Goal: Task Accomplishment & Management: Complete application form

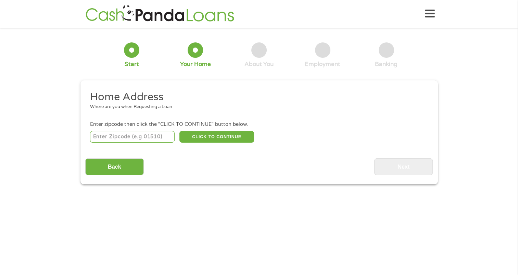
click at [110, 138] on input "number" at bounding box center [132, 137] width 85 height 12
type input "43235"
click at [215, 136] on button "CLICK TO CONTINUE" at bounding box center [216, 137] width 75 height 12
type input "43235"
type input "Columbus"
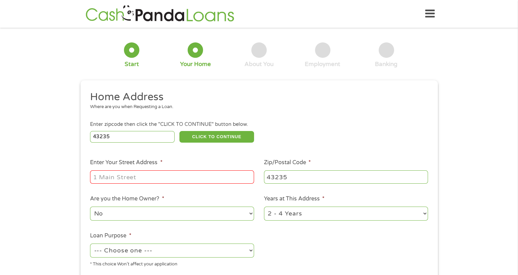
click at [132, 179] on input "Enter Your Street Address *" at bounding box center [172, 177] width 164 height 13
type input "[STREET_ADDRESS]"
click at [345, 218] on select "1 Year or less 1 - 2 Years 2 - 4 Years Over 4 Years" at bounding box center [346, 214] width 164 height 14
select select "60months"
click at [264, 208] on select "1 Year or less 1 - 2 Years 2 - 4 Years Over 4 Years" at bounding box center [346, 214] width 164 height 14
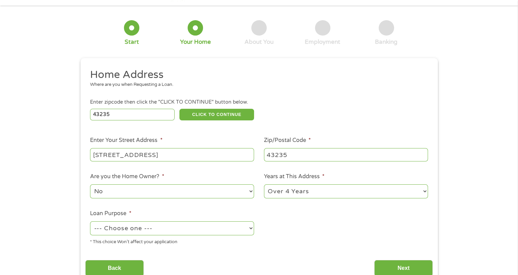
scroll to position [34, 0]
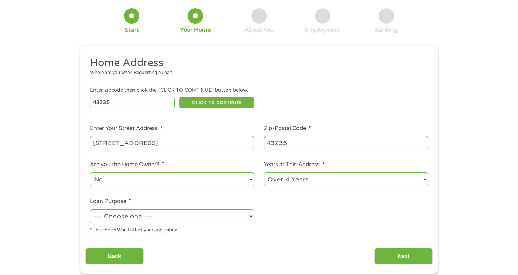
click at [164, 220] on select "--- Choose one --- Pay Bills Debt Consolidation Home Improvement Major Purchase…" at bounding box center [172, 217] width 164 height 14
select select "debtconsolidation"
click at [90, 210] on select "--- Choose one --- Pay Bills Debt Consolidation Home Improvement Major Purchase…" at bounding box center [172, 217] width 164 height 14
click at [403, 259] on input "Next" at bounding box center [403, 256] width 59 height 17
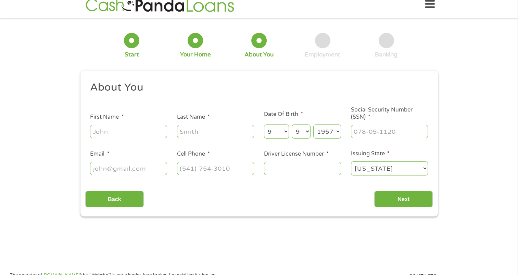
scroll to position [0, 0]
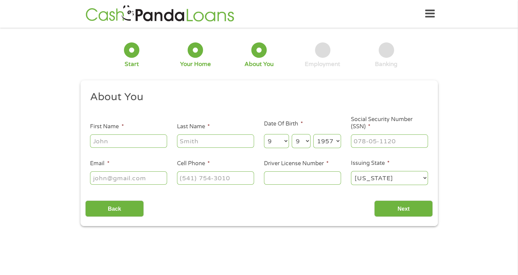
click at [92, 135] on div at bounding box center [128, 142] width 77 height 16
drag, startPoint x: 99, startPoint y: 141, endPoint x: 101, endPoint y: 145, distance: 4.2
click at [99, 142] on input "First Name *" at bounding box center [128, 141] width 77 height 13
type input "[PERSON_NAME]"
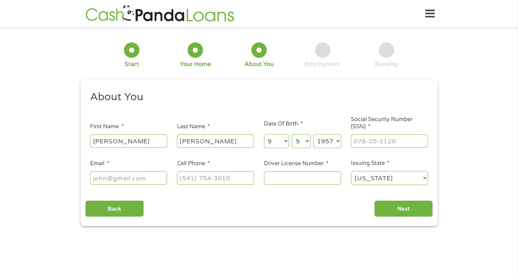
type input "[EMAIL_ADDRESS][DOMAIN_NAME]"
type input "[PHONE_NUMBER]"
click at [357, 140] on input "___-__-____" at bounding box center [389, 141] width 77 height 13
type input "288-52-8775"
click at [274, 179] on input "Driver License Number *" at bounding box center [302, 178] width 77 height 13
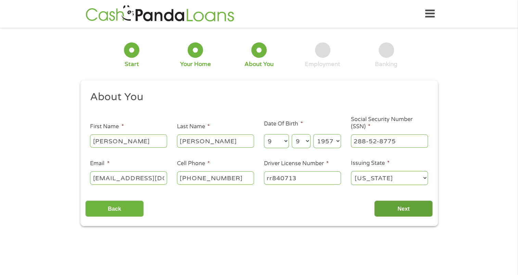
type input "rr840713"
click at [407, 211] on input "Next" at bounding box center [403, 209] width 59 height 17
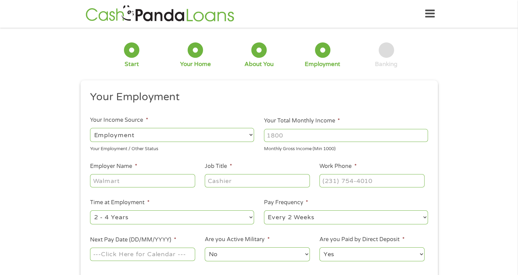
scroll to position [3, 3]
click at [286, 135] on input "Your Total Monthly Income *" at bounding box center [346, 135] width 164 height 13
type input "5000"
click at [140, 183] on input "Employer Name *" at bounding box center [142, 180] width 105 height 13
type input "[US_STATE] Capital Mortgage"
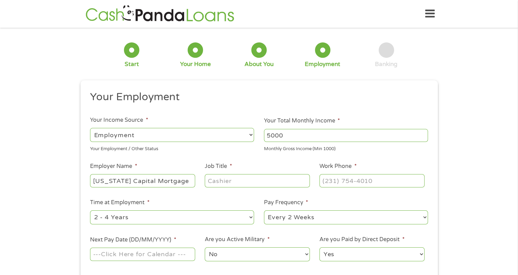
click at [221, 178] on input "Job Title *" at bounding box center [257, 180] width 105 height 13
type input "Mortgage Broker"
click at [330, 179] on input "(___) ___-____" at bounding box center [372, 180] width 105 height 13
type input "[PHONE_NUMBER]"
click at [172, 214] on select "--- Choose one --- 1 Year or less 1 - 2 Years 2 - 4 Years Over 4 Years" at bounding box center [172, 218] width 164 height 14
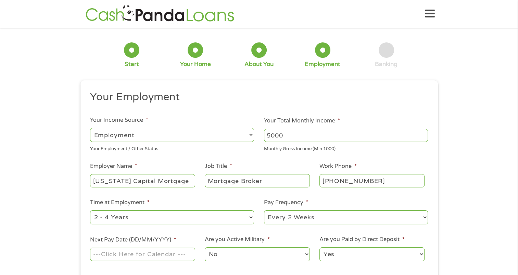
select select "60months"
click at [90, 211] on select "--- Choose one --- 1 Year or less 1 - 2 Years 2 - 4 Years Over 4 Years" at bounding box center [172, 218] width 164 height 14
click at [282, 218] on select "--- Choose one --- Every 2 Weeks Every Week Monthly Semi-Monthly" at bounding box center [346, 218] width 164 height 14
select select "semimonthly"
click at [264, 211] on select "--- Choose one --- Every 2 Weeks Every Week Monthly Semi-Monthly" at bounding box center [346, 218] width 164 height 14
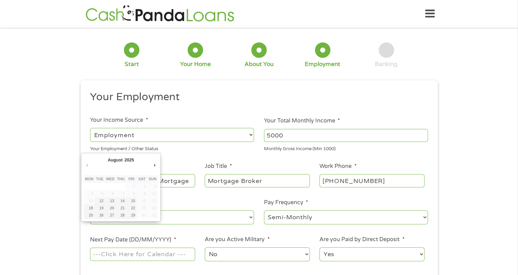
click at [145, 251] on input "Next Pay Date (DD/MM/YYYY) *" at bounding box center [142, 254] width 105 height 13
type input "[DATE]"
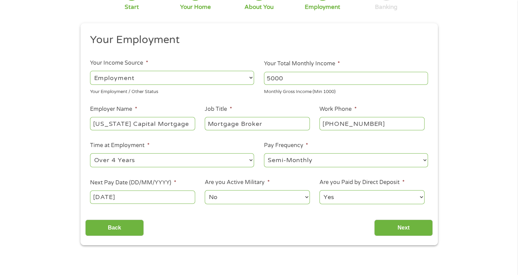
scroll to position [68, 0]
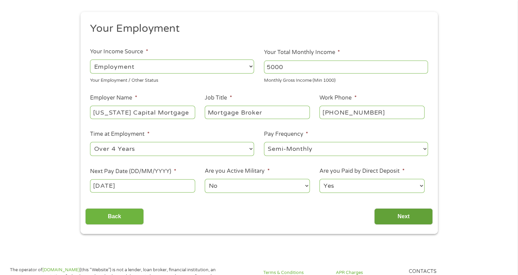
click at [399, 220] on input "Next" at bounding box center [403, 217] width 59 height 17
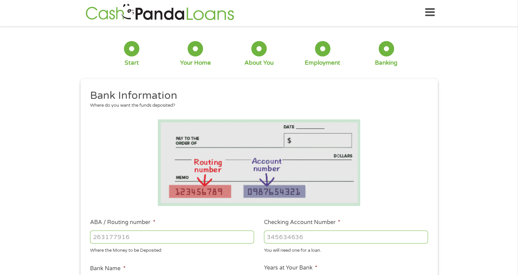
scroll to position [0, 0]
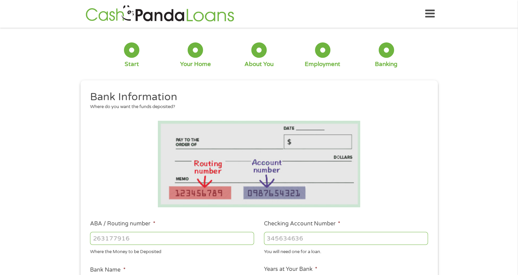
click at [98, 242] on input "ABA / Routing number *" at bounding box center [172, 238] width 164 height 13
type input "044002161"
type input "FIFTH THIRD BANK"
type input "044002161"
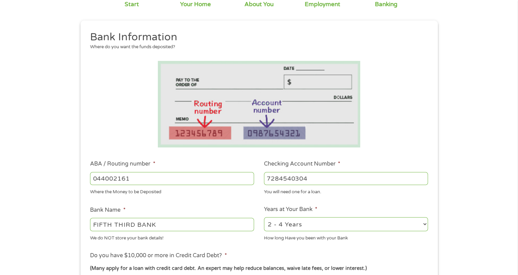
scroll to position [68, 0]
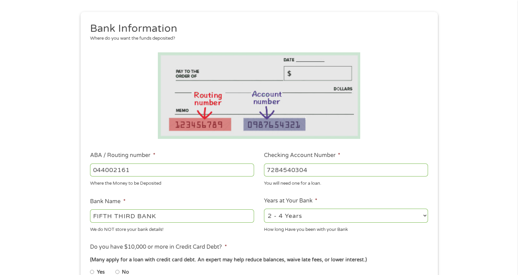
type input "7284540304"
drag, startPoint x: 330, startPoint y: 218, endPoint x: 332, endPoint y: 221, distance: 3.5
click at [332, 219] on select "2 - 4 Years 6 - 12 Months 1 - 2 Years Over 4 Years" at bounding box center [346, 216] width 164 height 14
select select "60months"
click at [264, 209] on select "2 - 4 Years 6 - 12 Months 1 - 2 Years Over 4 Years" at bounding box center [346, 216] width 164 height 14
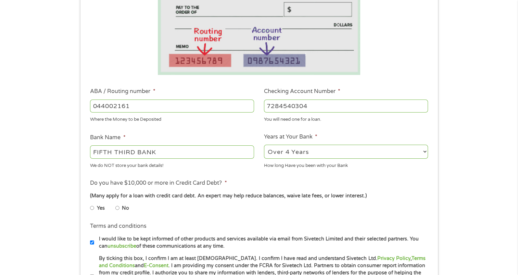
scroll to position [137, 0]
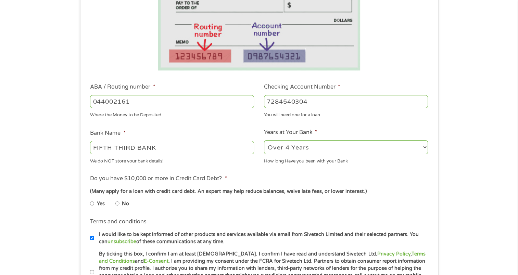
click at [92, 204] on input "Yes" at bounding box center [92, 203] width 4 height 11
radio input "true"
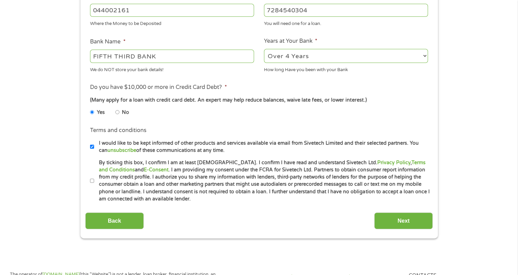
scroll to position [240, 0]
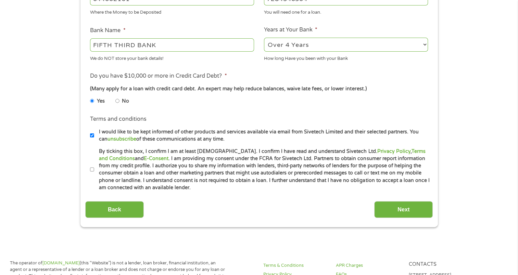
click at [91, 170] on input "By ticking this box, I confirm I am at least [DEMOGRAPHIC_DATA]. I confirm I ha…" at bounding box center [92, 169] width 4 height 11
checkbox input "true"
click at [408, 211] on input "Next" at bounding box center [403, 209] width 59 height 17
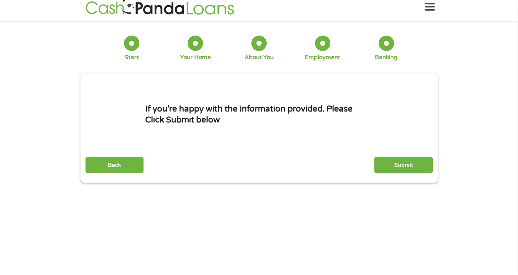
scroll to position [0, 0]
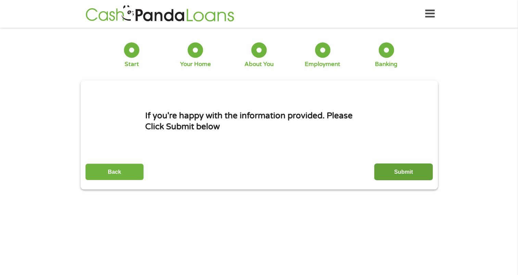
click at [399, 173] on input "Submit" at bounding box center [403, 172] width 59 height 17
